Goal: Task Accomplishment & Management: Complete application form

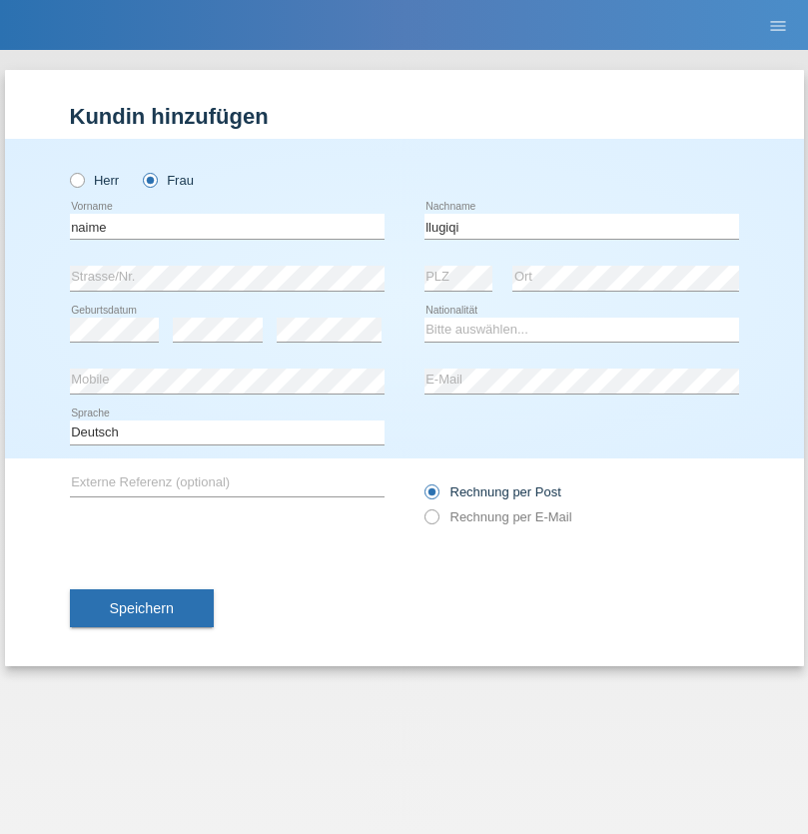
type input "llugiqi"
select select "CH"
radio input "true"
click at [227, 226] on input "text" at bounding box center [227, 226] width 315 height 25
type input "Luca"
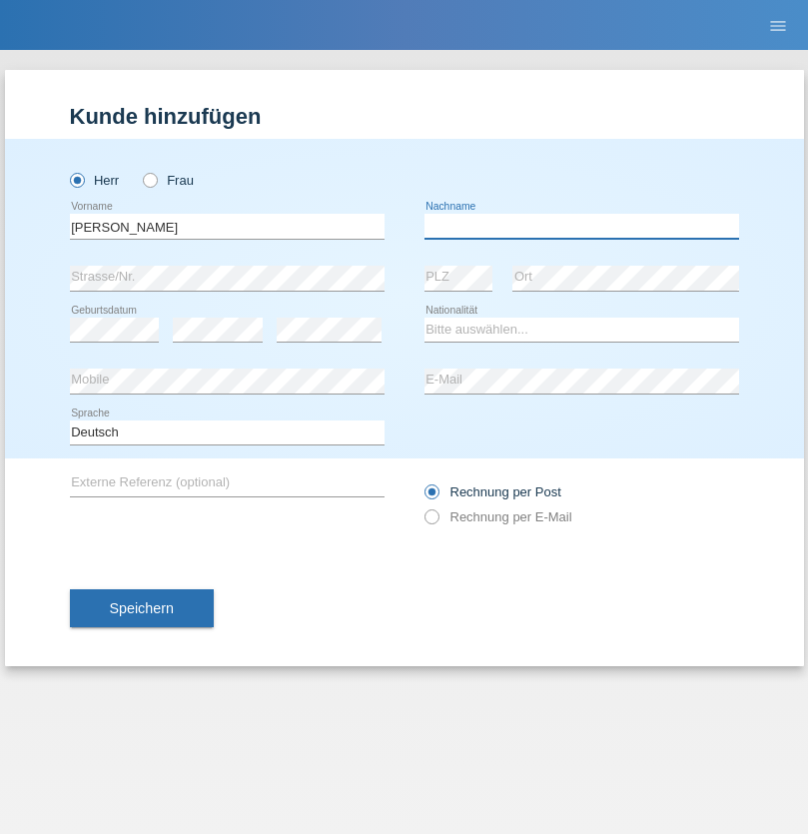
click at [581, 226] on input "text" at bounding box center [581, 226] width 315 height 25
type input "Del sordo"
select select "PT"
select select "C"
select select "02"
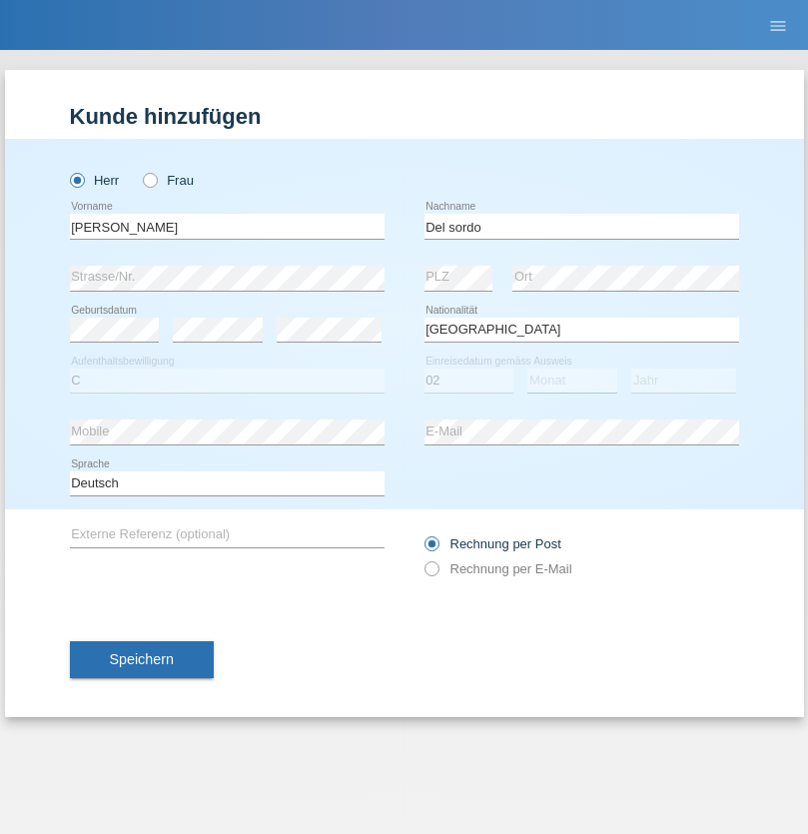
select select "02"
select select "2002"
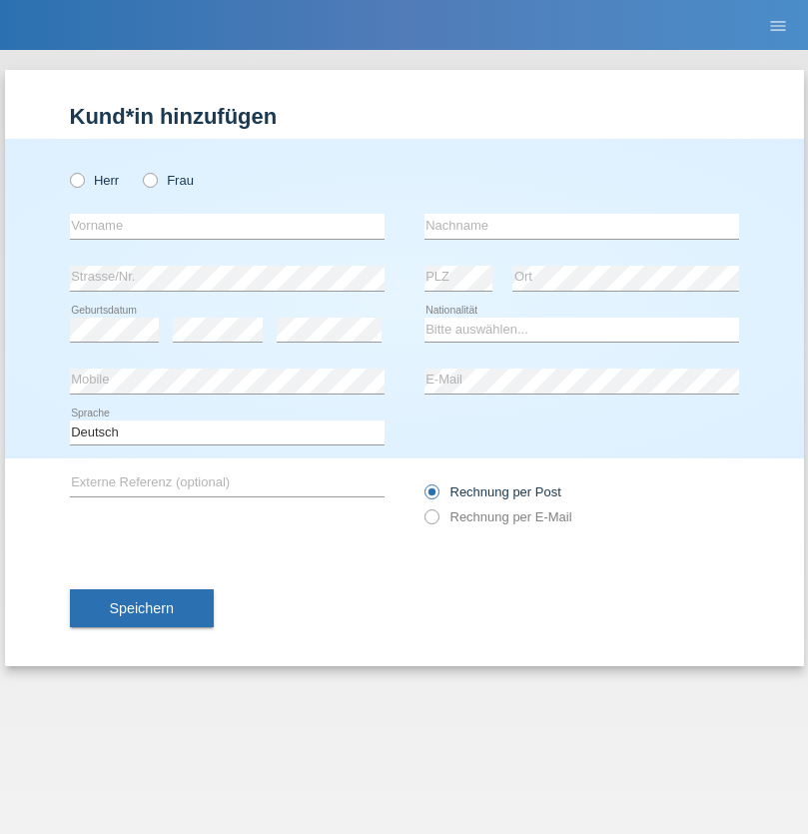
radio input "true"
click at [227, 226] on input "text" at bounding box center [227, 226] width 315 height 25
type input "Ronny"
click at [581, 226] on input "text" at bounding box center [581, 226] width 315 height 25
type input "Hilti"
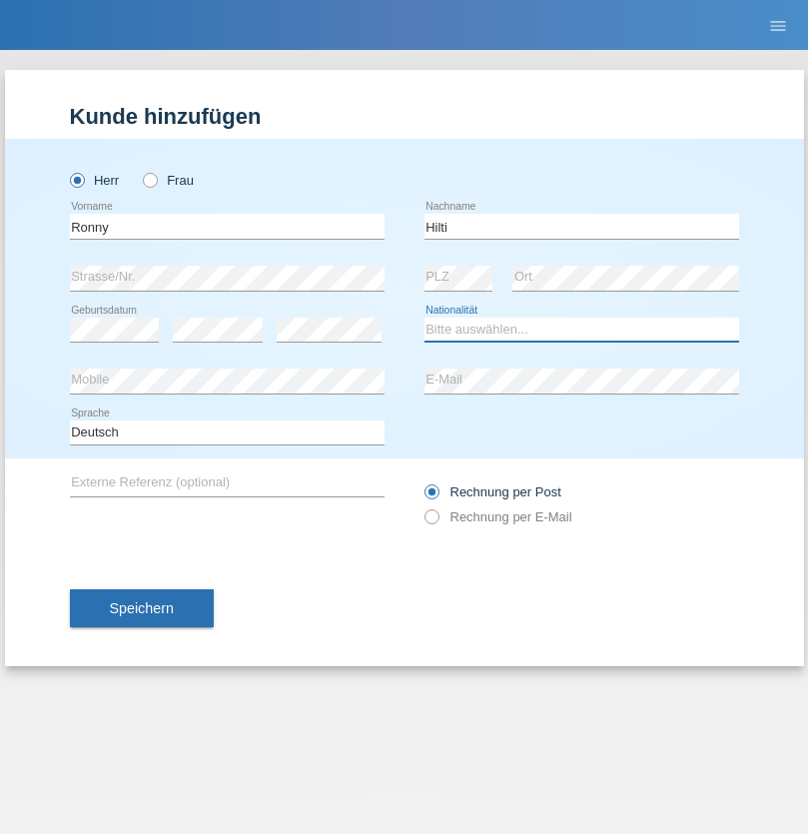
select select "DE"
select select "C"
select select "28"
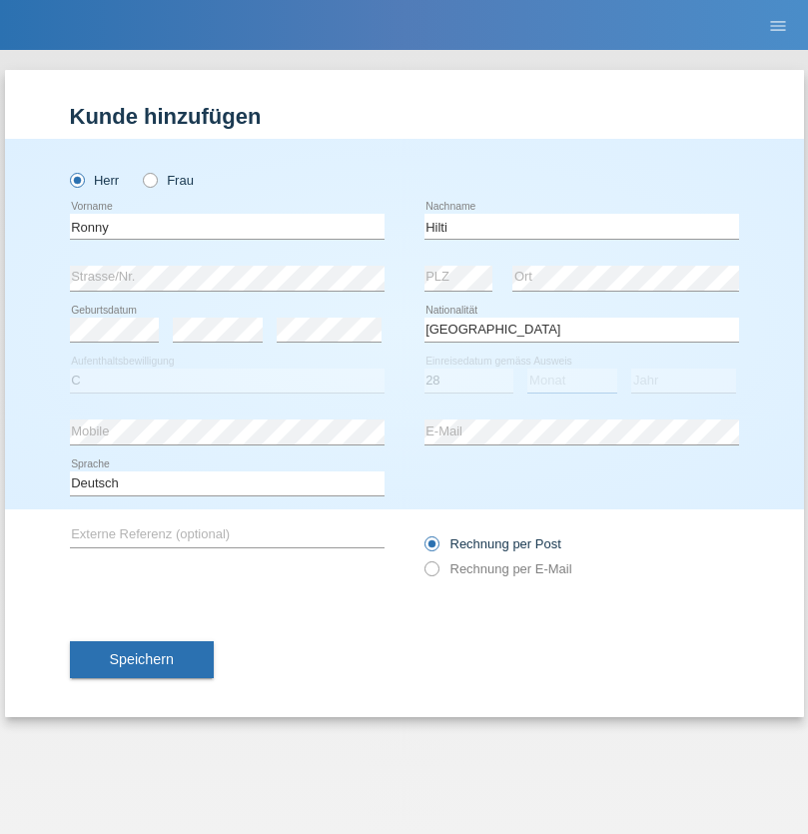
select select "11"
select select "1990"
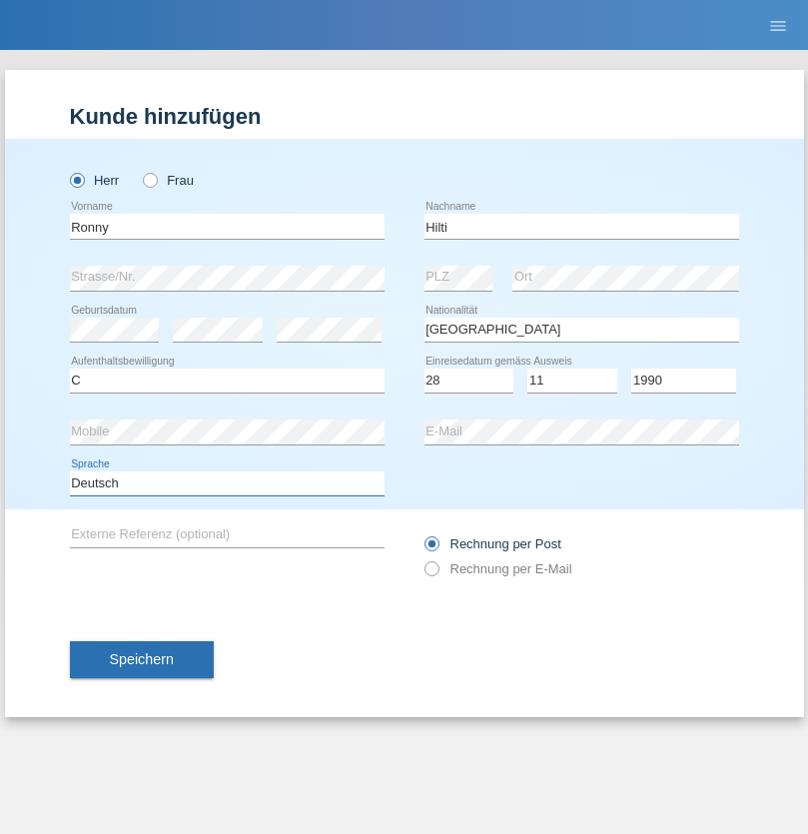
select select "en"
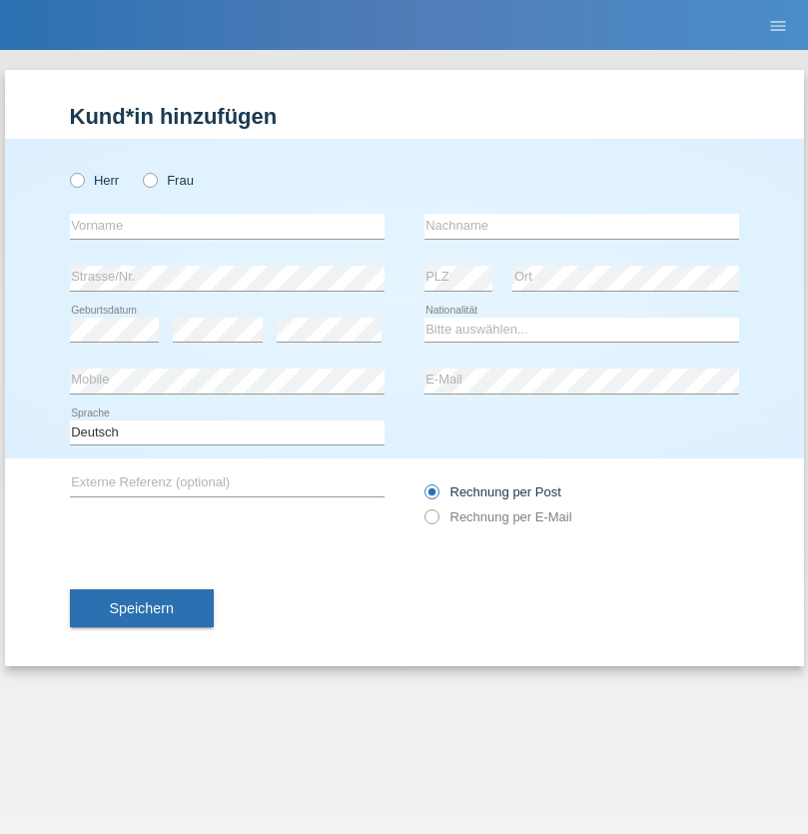
radio input "true"
click at [227, 226] on input "text" at bounding box center [227, 226] width 315 height 25
type input "Shanas"
click at [581, 226] on input "text" at bounding box center [581, 226] width 315 height 25
type input "Baranati"
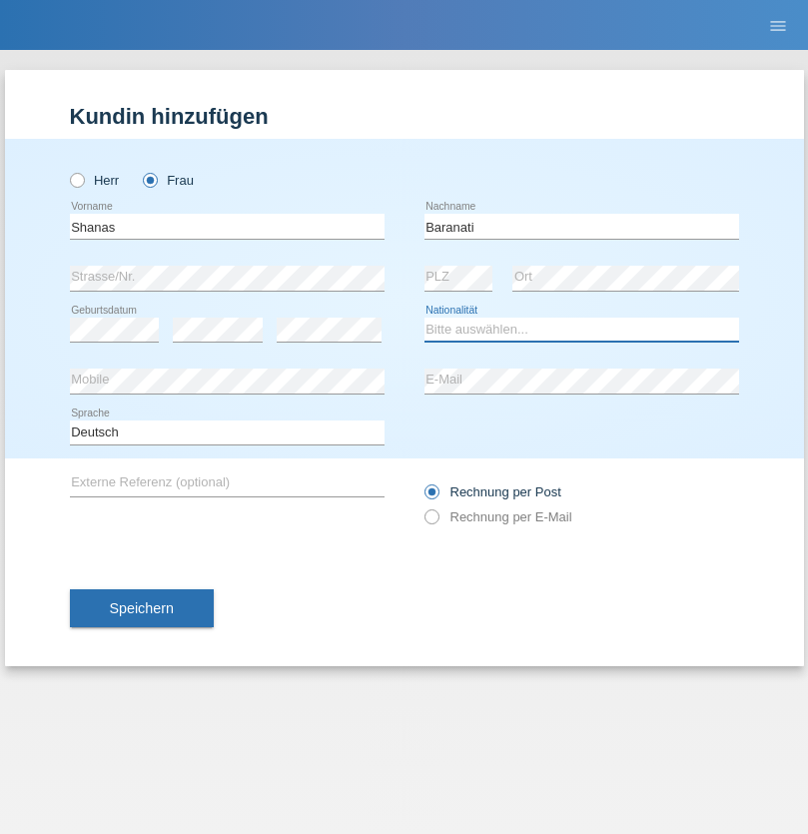
select select "CH"
radio input "true"
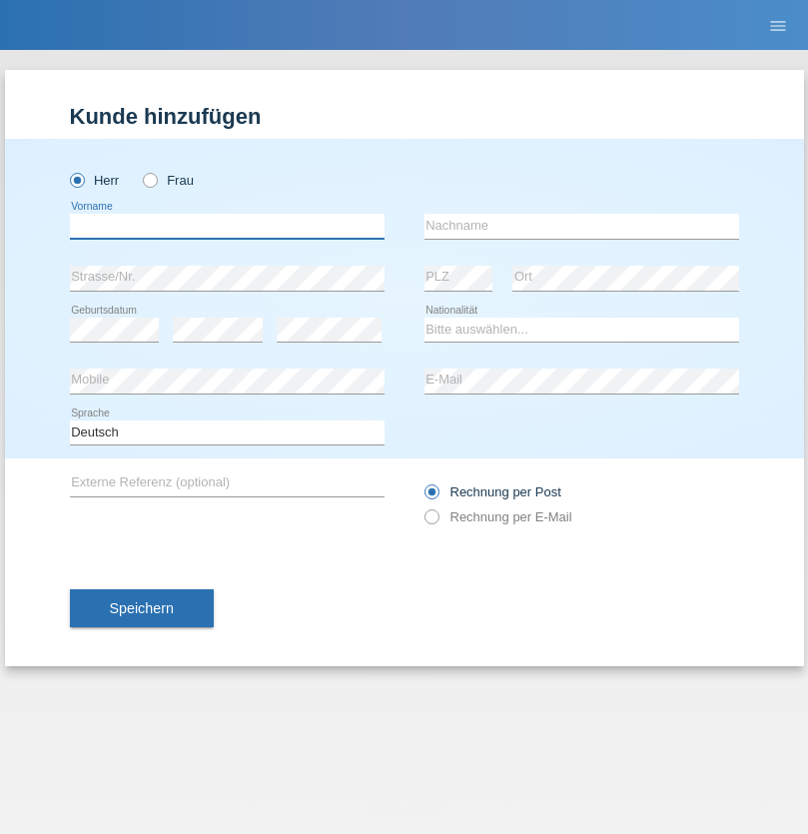
click at [227, 226] on input "text" at bounding box center [227, 226] width 315 height 25
type input "Khoshnaw"
click at [581, 226] on input "text" at bounding box center [581, 226] width 315 height 25
type input "Abdulqadir"
select select "IR"
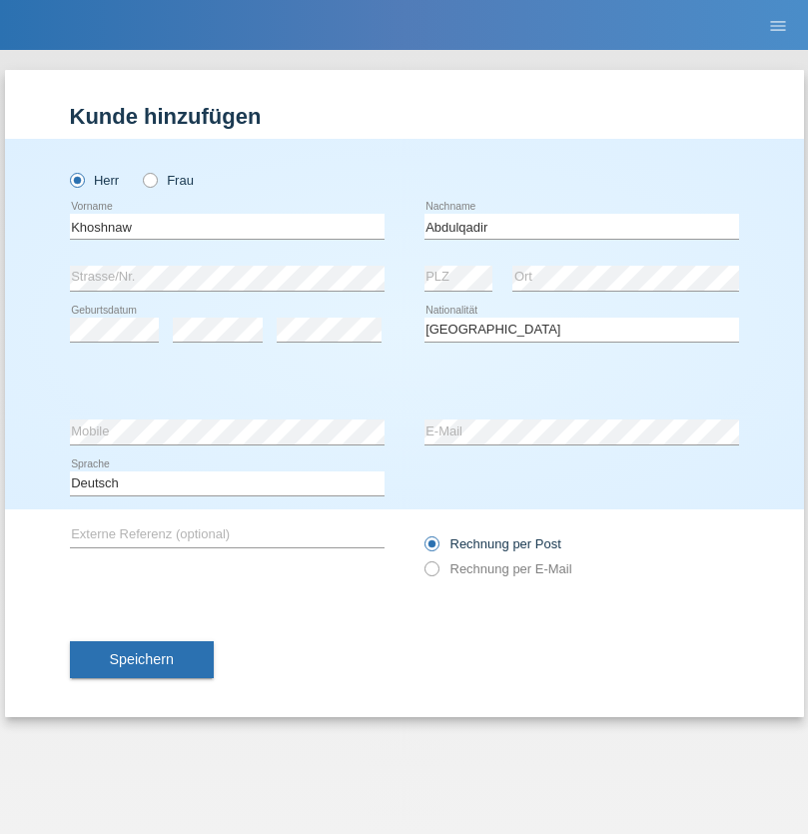
select select "C"
select select "03"
select select "09"
select select "2015"
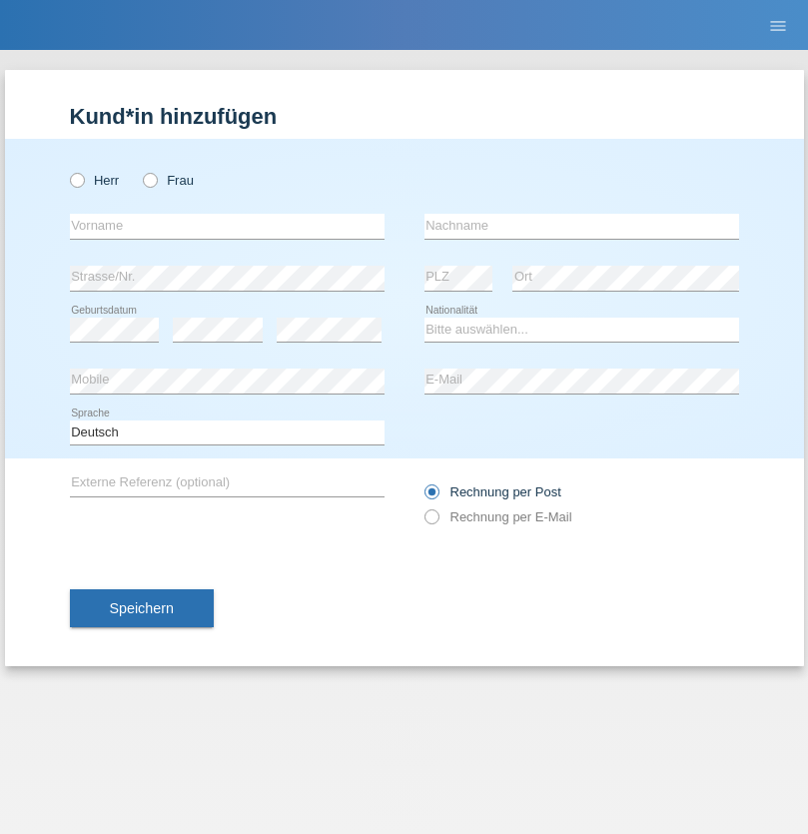
radio input "true"
click at [227, 226] on input "text" at bounding box center [227, 226] width 315 height 25
type input "Mustafa"
click at [581, 226] on input "text" at bounding box center [581, 226] width 315 height 25
type input "Sokol"
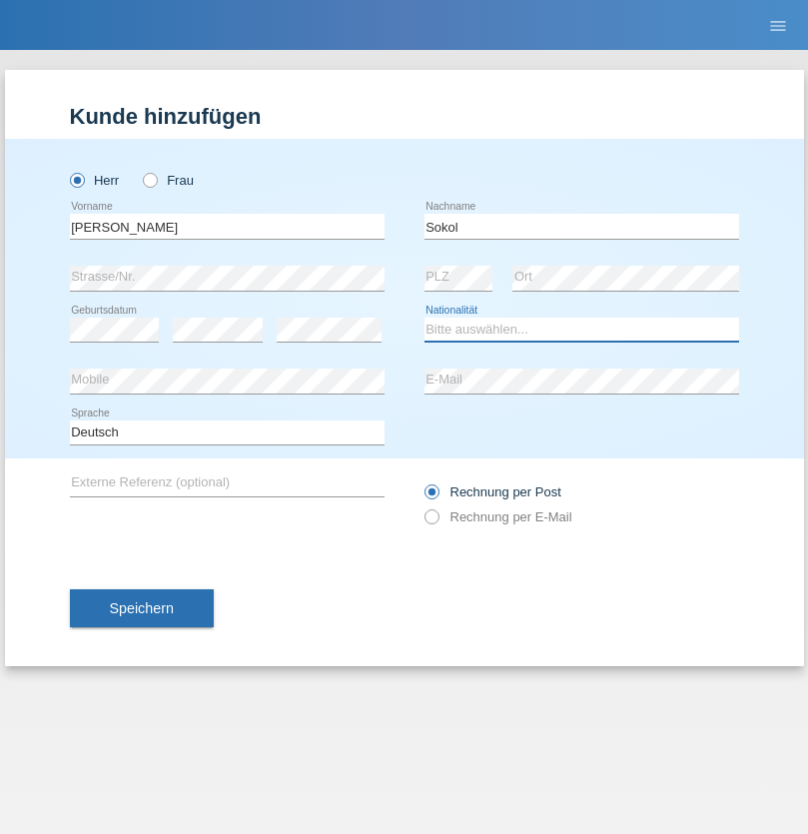
select select "XK"
select select "C"
select select "02"
select select "08"
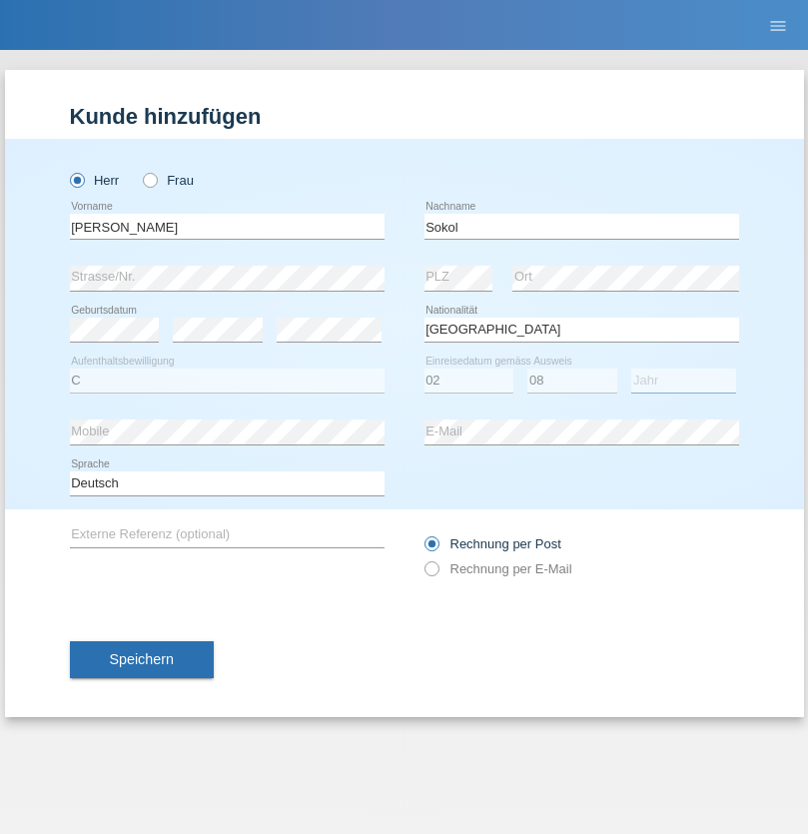
select select "1988"
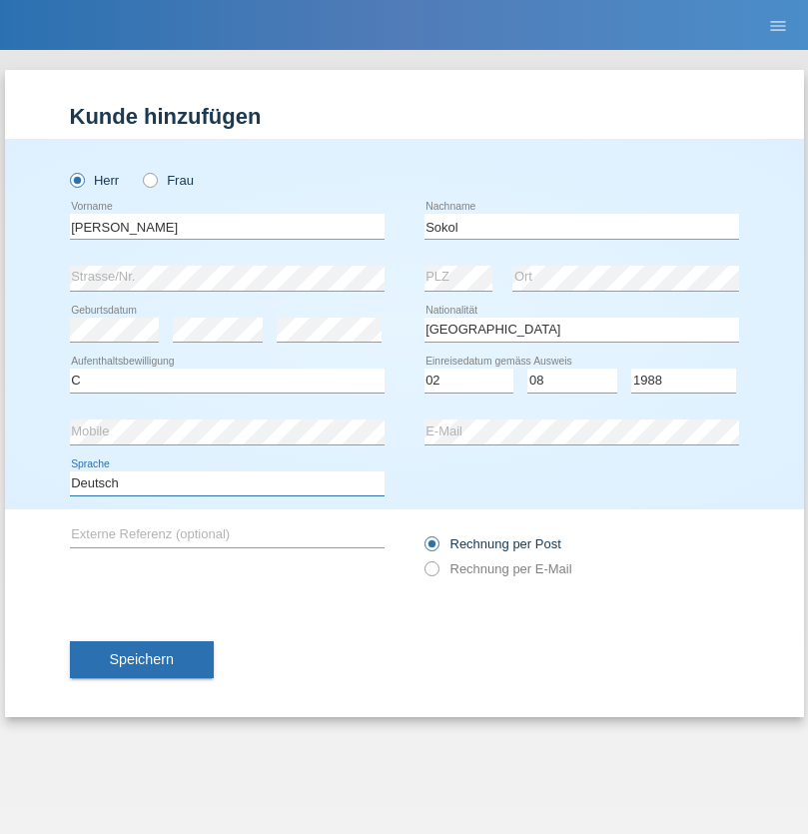
select select "en"
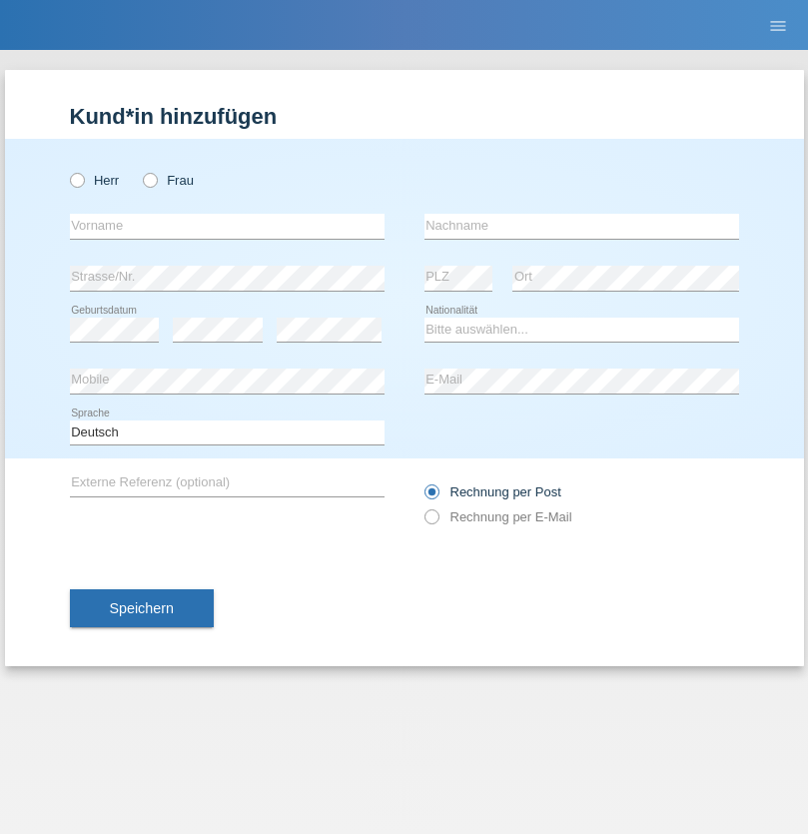
radio input "true"
click at [227, 226] on input "text" at bounding box center [227, 226] width 315 height 25
type input "[PERSON_NAME]"
click at [581, 226] on input "text" at bounding box center [581, 226] width 315 height 25
type input "Sokol"
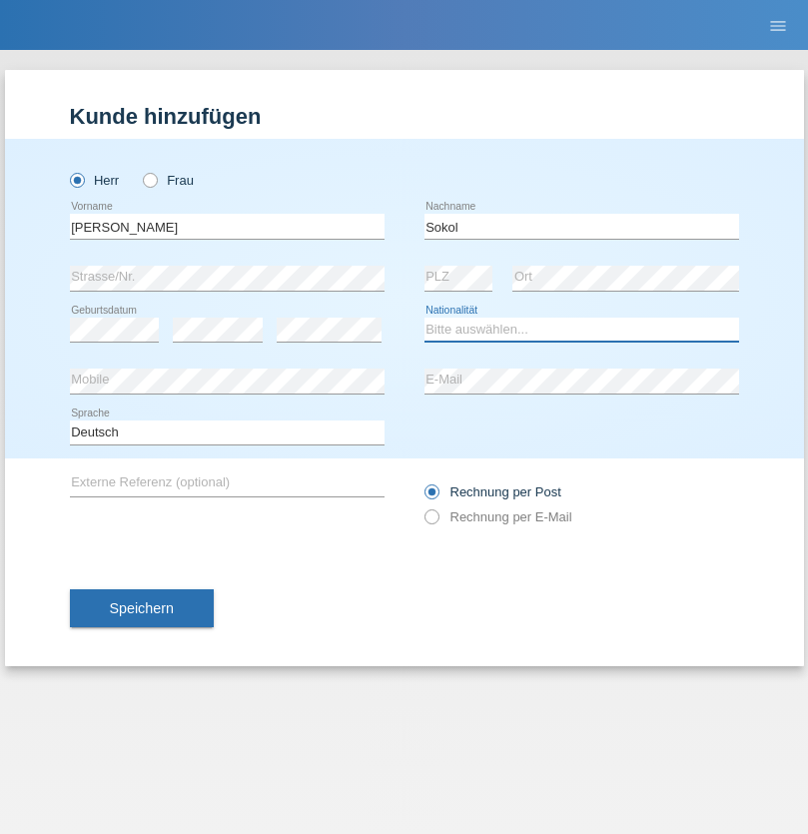
select select "XK"
select select "C"
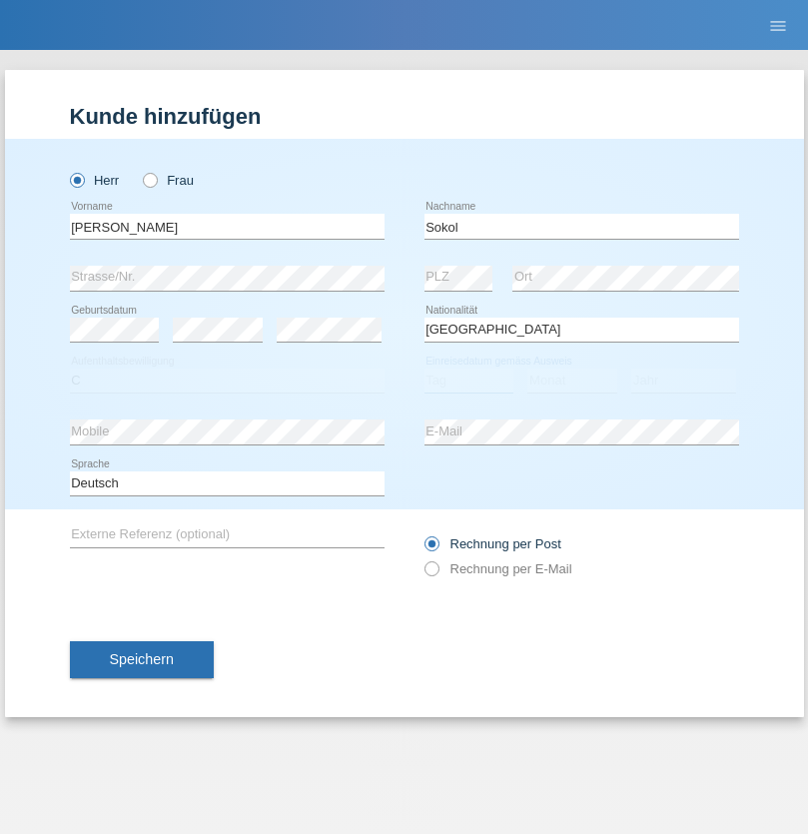
select select "02"
select select "08"
select select "1988"
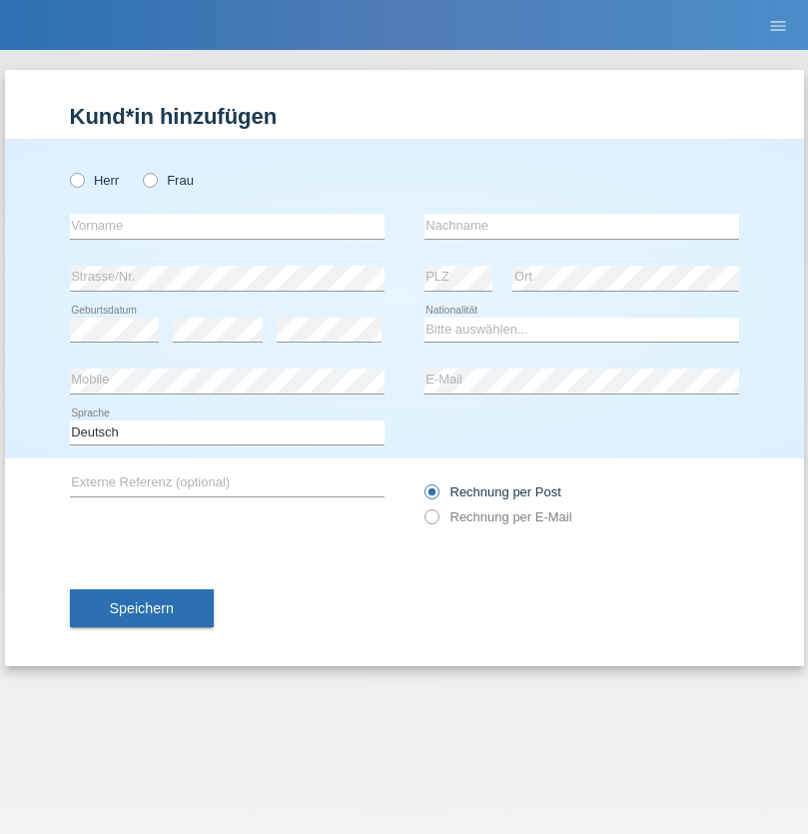
radio input "true"
click at [227, 226] on input "text" at bounding box center [227, 226] width 315 height 25
type input "[PERSON_NAME]"
click at [581, 226] on input "text" at bounding box center [581, 226] width 315 height 25
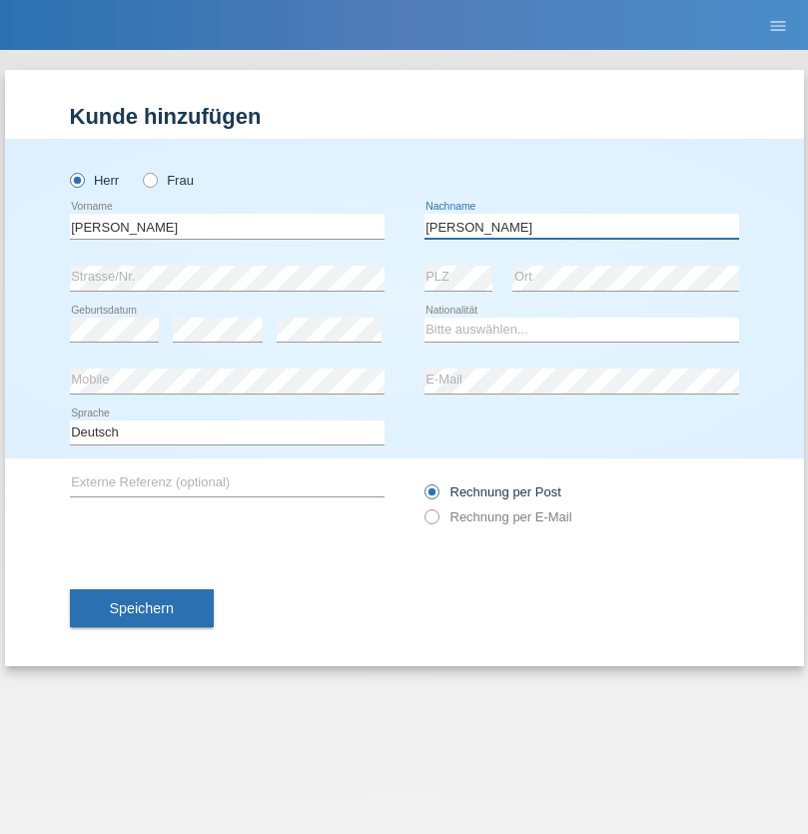
type input "[PERSON_NAME]"
select select "PL"
select select "C"
select select "11"
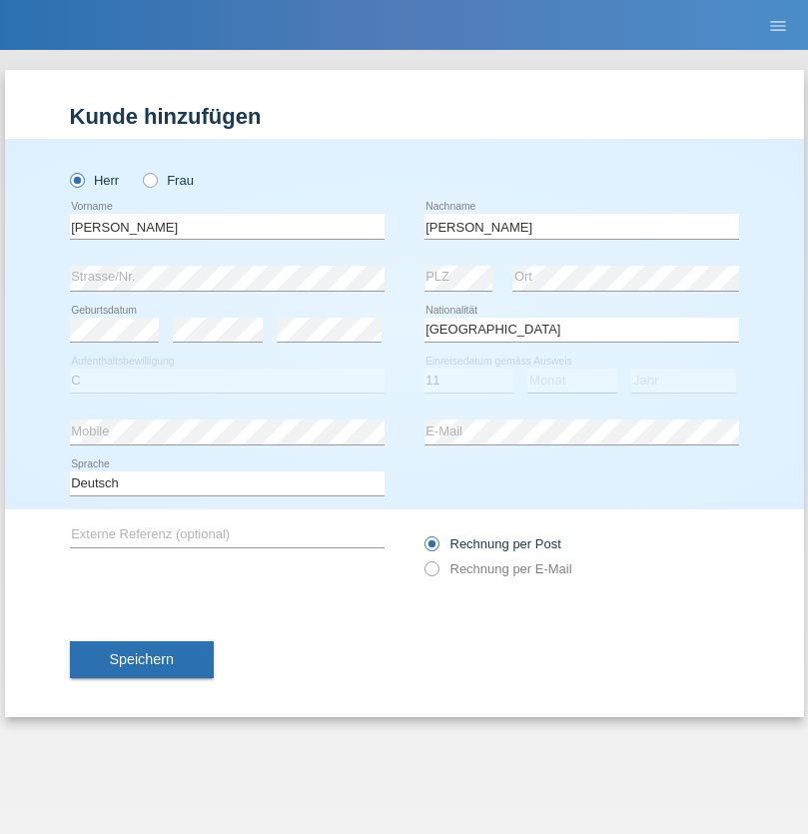
select select "01"
select select "2007"
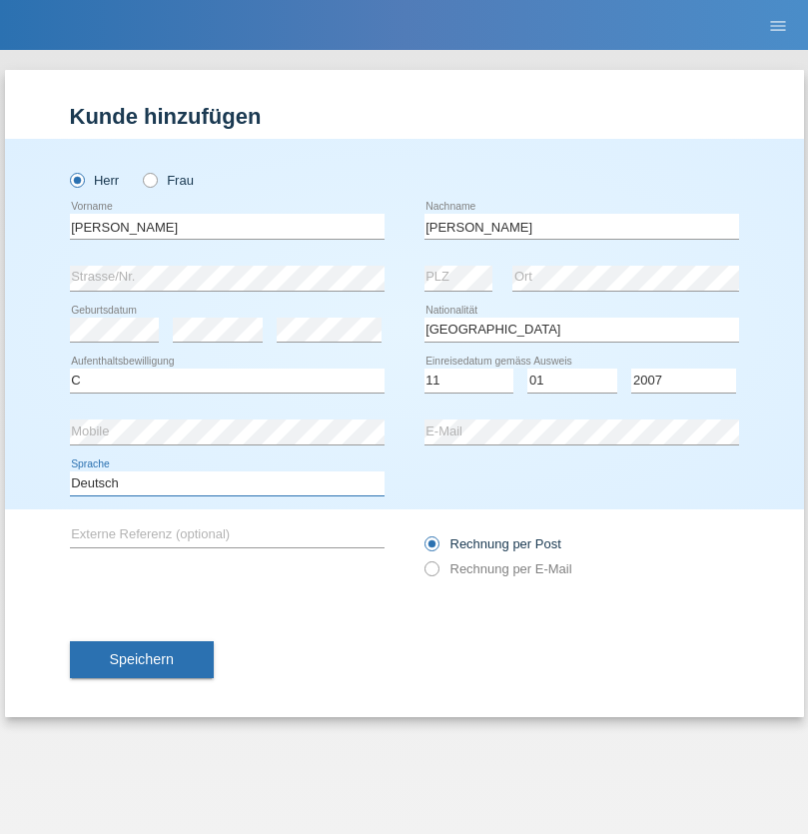
select select "en"
